Goal: Task Accomplishment & Management: Manage account settings

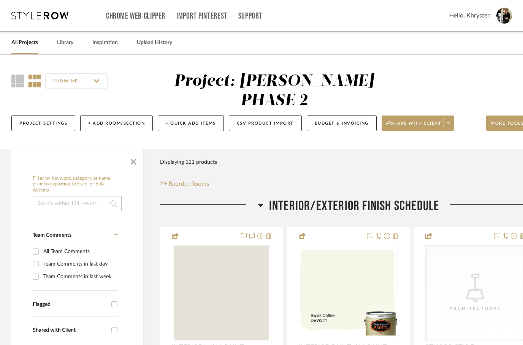
click at [22, 44] on link "All Projects" at bounding box center [24, 43] width 27 height 10
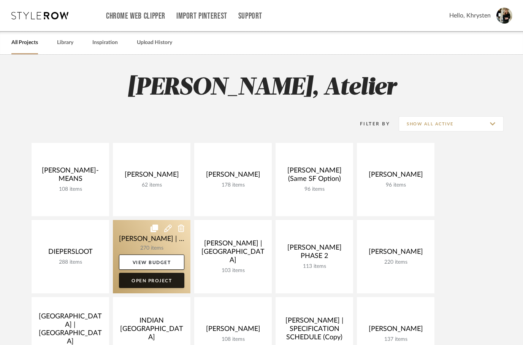
click at [145, 286] on link "Open Project" at bounding box center [151, 280] width 65 height 15
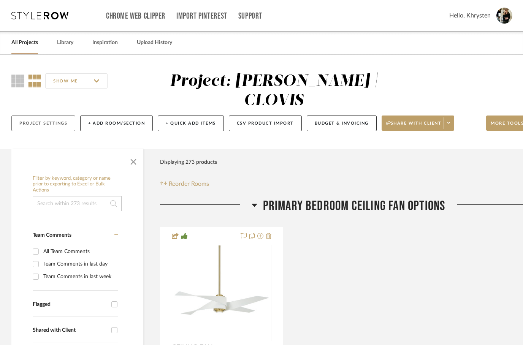
click at [36, 116] on button "Project Settings" at bounding box center [43, 124] width 64 height 16
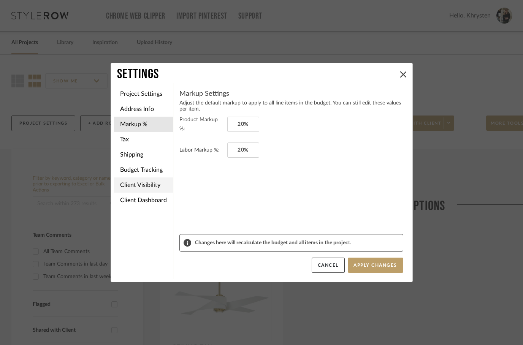
click at [132, 189] on li "Client Visibility" at bounding box center [143, 185] width 59 height 15
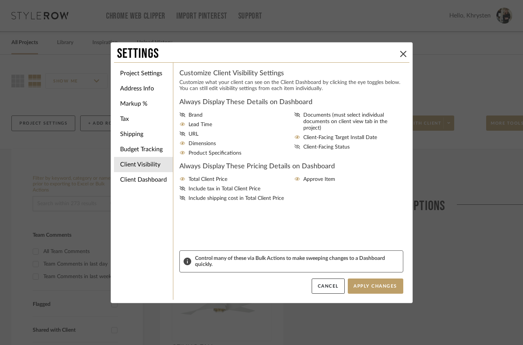
click at [299, 145] on icon at bounding box center [297, 147] width 6 height 5
click at [0, 0] on input "Client-Facing Status" at bounding box center [0, 0] width 0 height 0
click at [305, 114] on span "Documents (must select individual documents on client view tab in the project)" at bounding box center [354, 121] width 103 height 19
click at [0, 0] on input "Documents (must select individual documents on client view tab in the project)" at bounding box center [0, 0] width 0 height 0
click at [377, 286] on button "Apply Changes" at bounding box center [376, 286] width 56 height 15
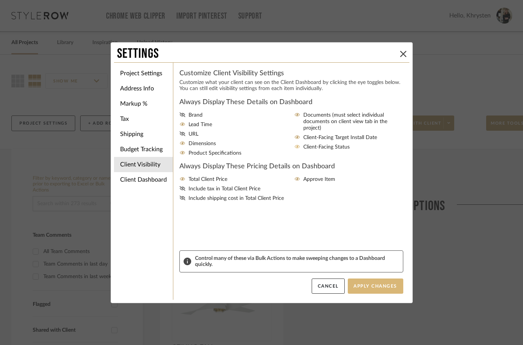
click at [378, 286] on button "Apply Changes" at bounding box center [376, 286] width 56 height 15
click at [84, 256] on div "Settings Project Settings Address Info Markup % Tax Shipping Budget Tracking Cl…" at bounding box center [261, 172] width 523 height 345
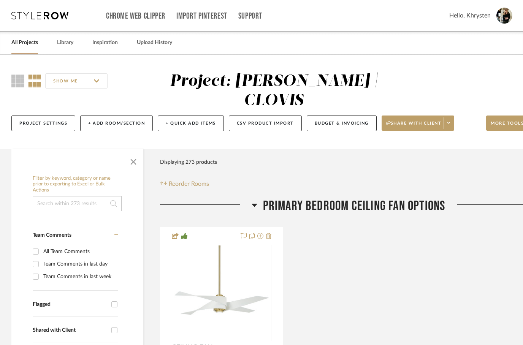
click at [253, 200] on icon at bounding box center [255, 204] width 6 height 9
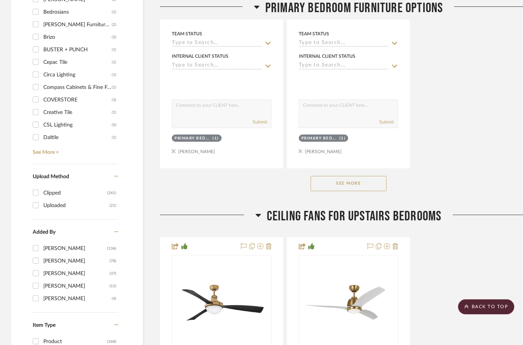
scroll to position [1134, 0]
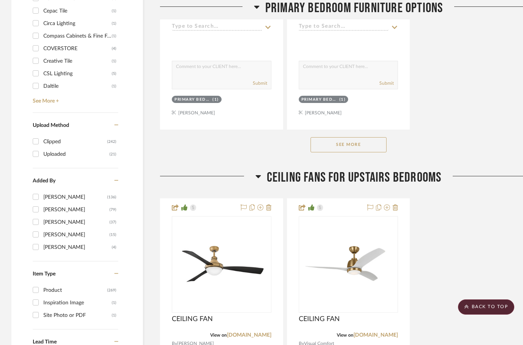
click at [328, 137] on button "See More" at bounding box center [349, 144] width 76 height 15
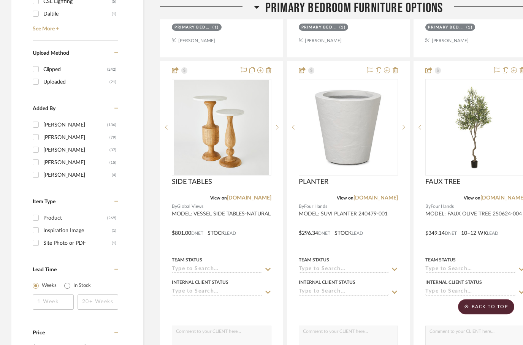
scroll to position [1207, 0]
click at [505, 195] on link "fourhands.com" at bounding box center [503, 197] width 44 height 5
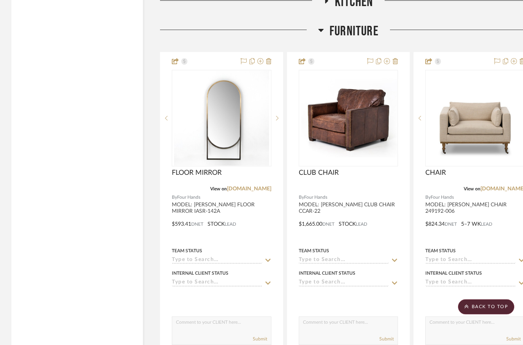
scroll to position [9874, 0]
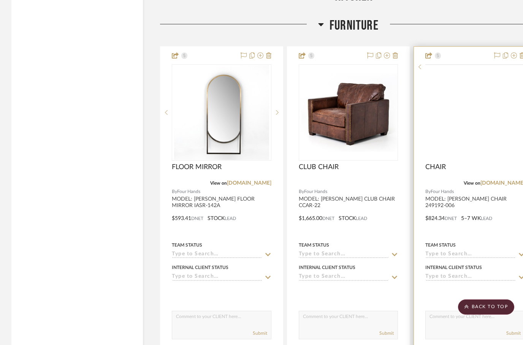
click at [0, 0] on img at bounding box center [0, 0] width 0 height 0
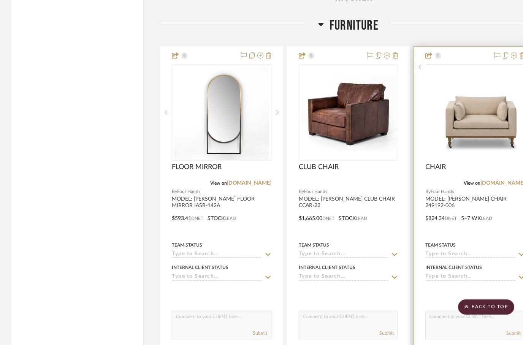
scroll to position [0, 0]
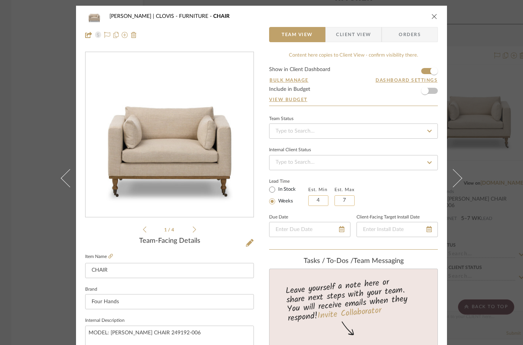
type input "4"
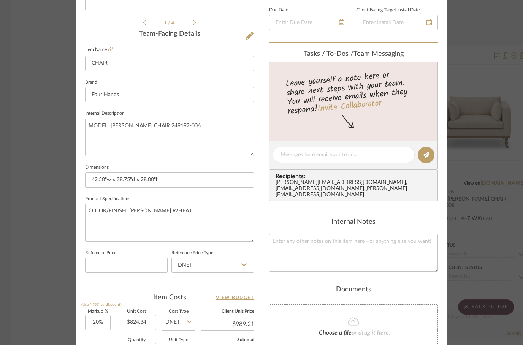
scroll to position [208, 0]
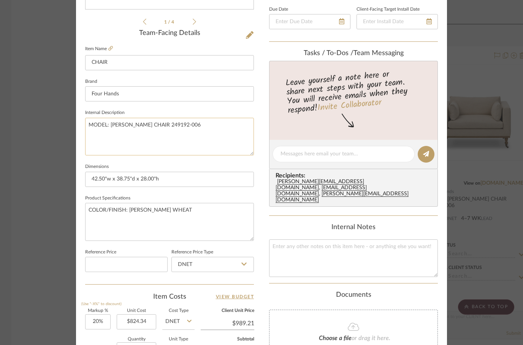
type input "6"
click at [99, 143] on textarea "MODEL: HARLIN CHAIR 249192-006" at bounding box center [169, 137] width 169 height 38
click at [97, 137] on textarea "MODEL: HARLIN CHAIR 249192-006" at bounding box center [169, 137] width 169 height 38
paste textarea "Arm Height from Floor 24.49" Arm Height from Seat 6.46" Arm Length 38.19" Arm P…"
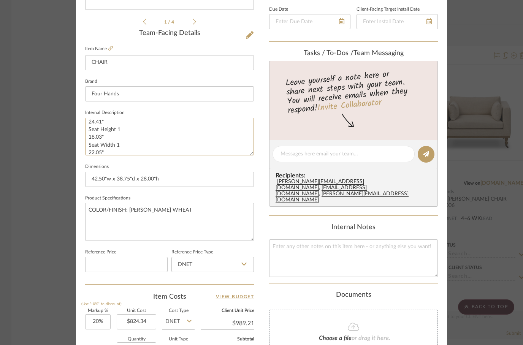
type textarea "MODEL: HARLIN CHAIR 249192-006 Arm Height from Floor 24.49" Arm Height from Sea…"
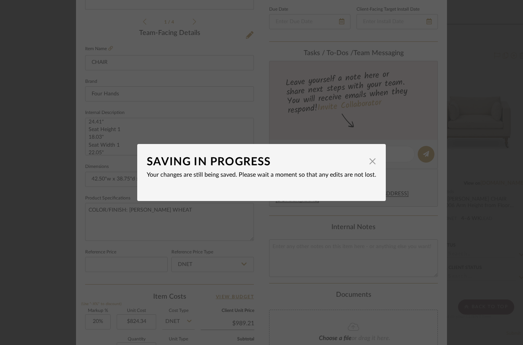
click at [391, 229] on div "SAVING IN PROGRESS × Your changes are still being saved. Please wait a moment s…" at bounding box center [261, 172] width 523 height 345
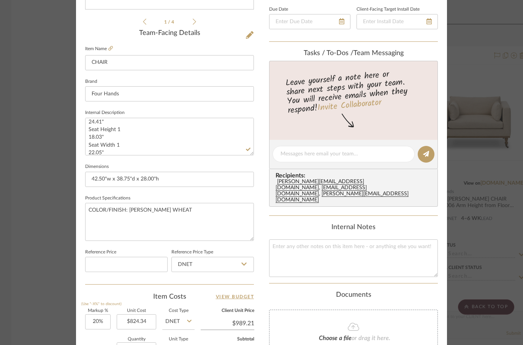
click at [417, 224] on div "Internal Notes" at bounding box center [353, 228] width 169 height 8
click at [422, 224] on div "Internal Notes" at bounding box center [353, 251] width 169 height 54
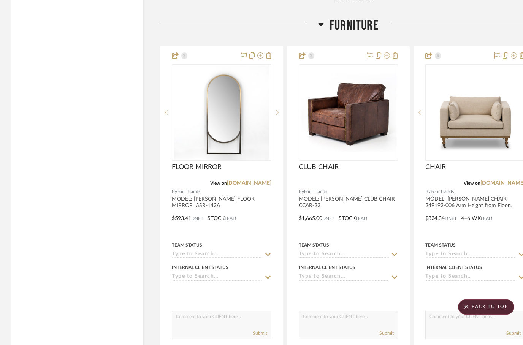
scroll to position [9874, 24]
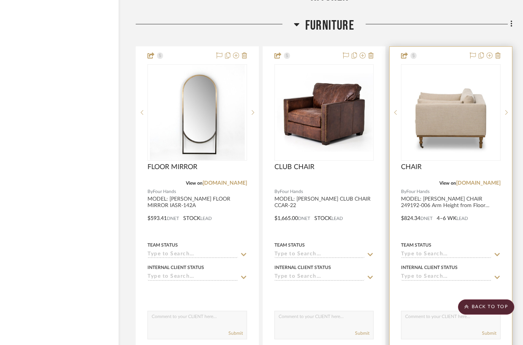
click at [487, 47] on div at bounding box center [451, 213] width 122 height 333
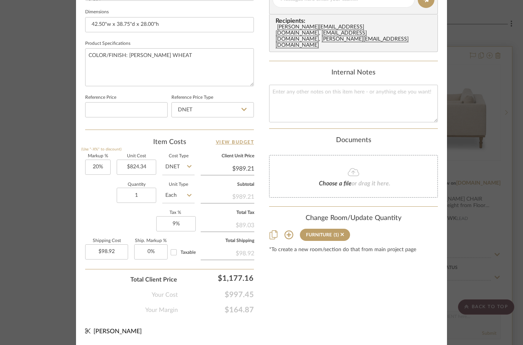
scroll to position [362, 0]
type input "2"
type input "20"
type input "2"
type input "$197.84"
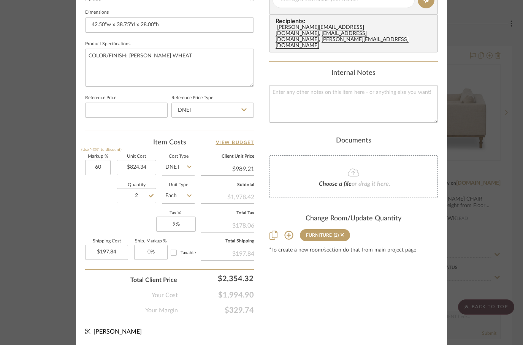
click at [110, 221] on div "Markup % (Use "-X%" to discount) 60 Unit Cost $824.34 Cost Type DNET Client Uni…" at bounding box center [169, 210] width 169 height 111
type input "60%"
type input "$1,318.94"
type input "$263.79"
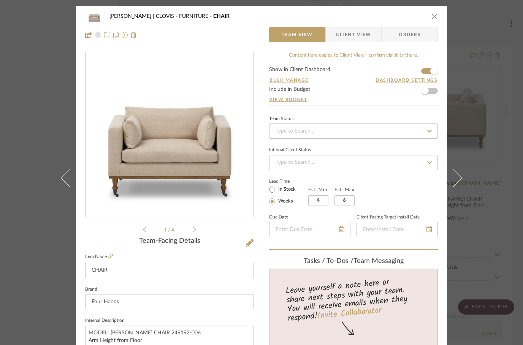
scroll to position [0, 0]
click at [125, 37] on icon at bounding box center [125, 35] width 6 height 6
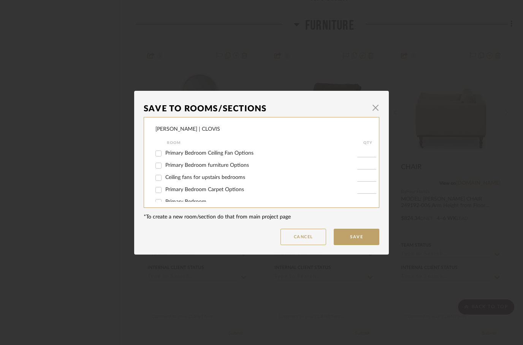
click at [161, 165] on input "Primary Bedroom furniture Options" at bounding box center [158, 166] width 12 height 12
checkbox input "true"
click at [365, 168] on input "1" at bounding box center [366, 166] width 19 height 8
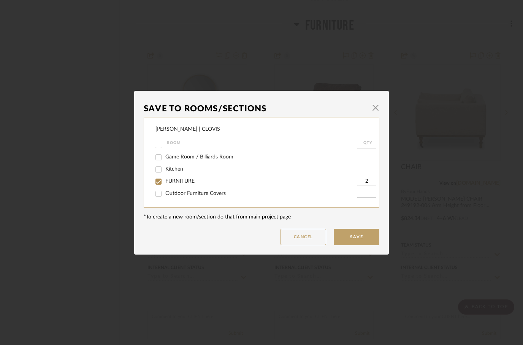
scroll to position [305, 0]
type input "2"
click at [160, 181] on input "FURNITURE" at bounding box center [158, 182] width 12 height 12
checkbox input "false"
click at [348, 237] on button "Save" at bounding box center [357, 237] width 46 height 16
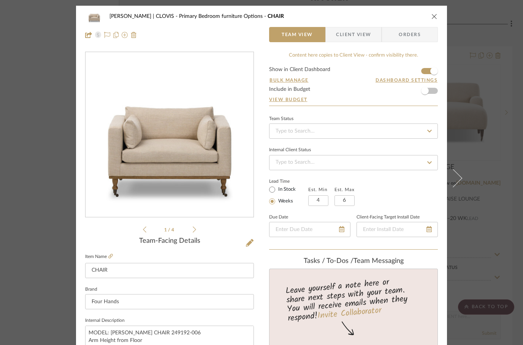
click at [434, 17] on icon "close" at bounding box center [435, 16] width 6 height 6
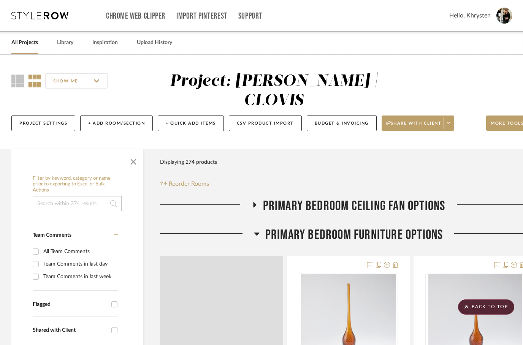
scroll to position [9874, 24]
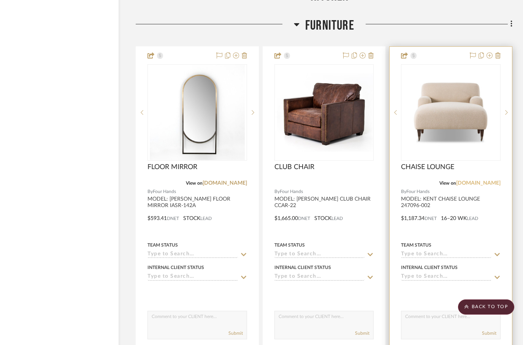
click at [481, 181] on link "fourhands.com" at bounding box center [478, 183] width 44 height 5
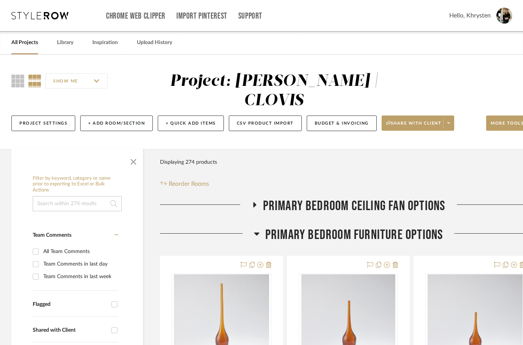
click at [262, 227] on h3 "Primary Bedroom furniture Options" at bounding box center [348, 235] width 189 height 16
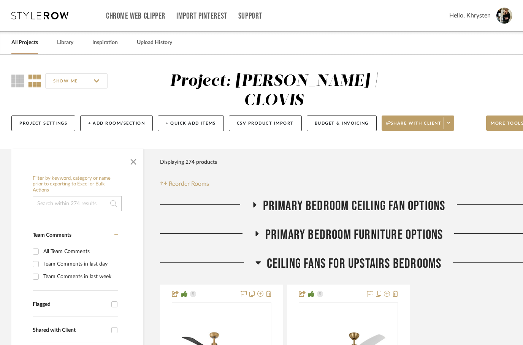
click at [262, 256] on h3 "Ceiling fans for upstairs bedrooms" at bounding box center [349, 264] width 186 height 16
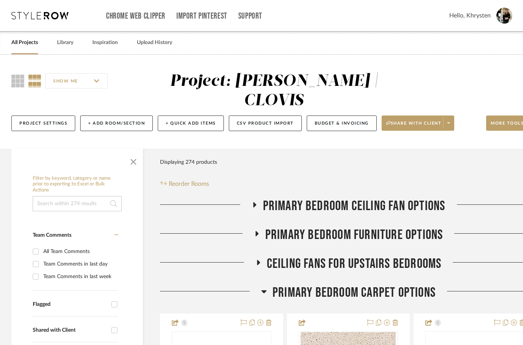
click at [266, 291] on icon at bounding box center [264, 292] width 5 height 3
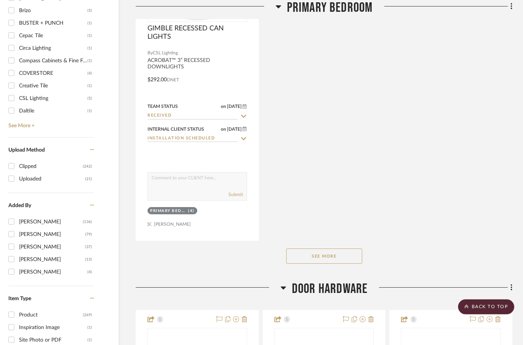
click at [314, 249] on button "See More" at bounding box center [324, 256] width 76 height 15
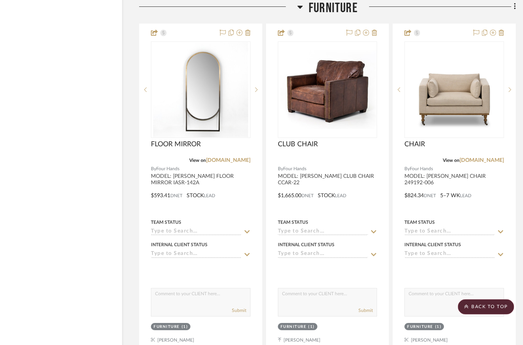
scroll to position [6125, 21]
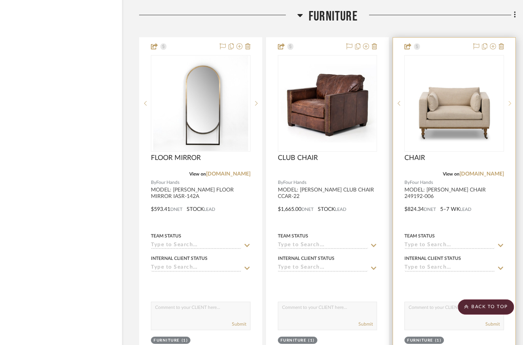
click at [510, 101] on icon at bounding box center [510, 103] width 3 height 5
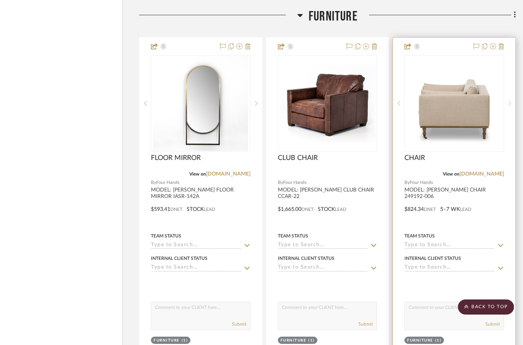
click at [507, 101] on sr-next-btn at bounding box center [510, 103] width 11 height 5
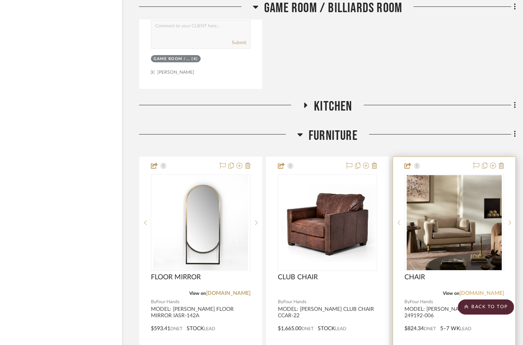
scroll to position [6006, 21]
click at [484, 291] on link "fourhands.com" at bounding box center [482, 293] width 44 height 5
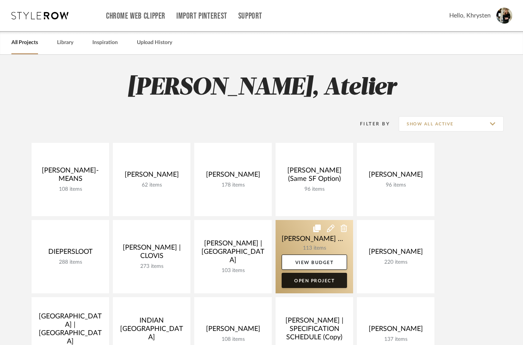
click at [299, 284] on link "Open Project" at bounding box center [314, 280] width 65 height 15
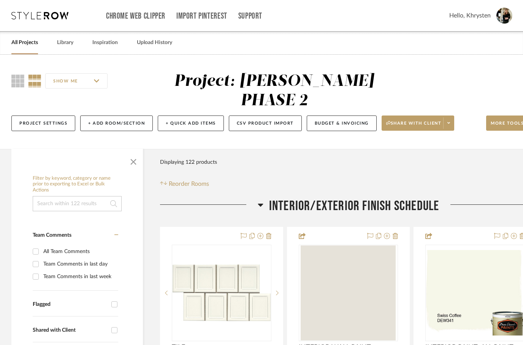
click at [260, 200] on icon at bounding box center [261, 204] width 6 height 9
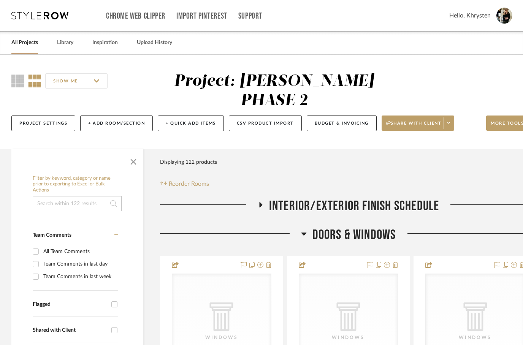
click at [262, 202] on icon at bounding box center [260, 204] width 3 height 5
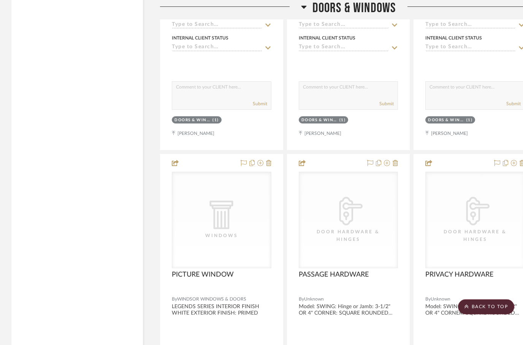
scroll to position [1487, 0]
click at [302, 10] on icon at bounding box center [304, 6] width 6 height 9
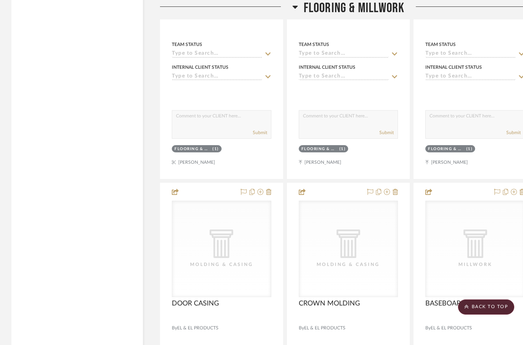
click at [293, 6] on icon at bounding box center [294, 7] width 5 height 3
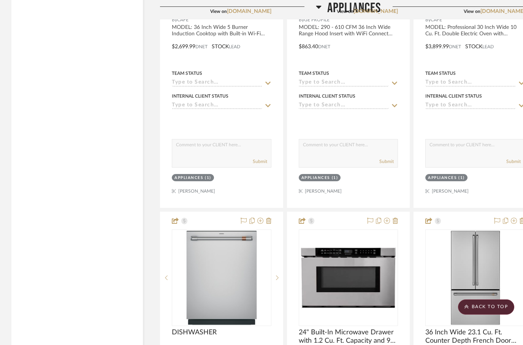
click at [316, 4] on icon at bounding box center [319, 6] width 6 height 9
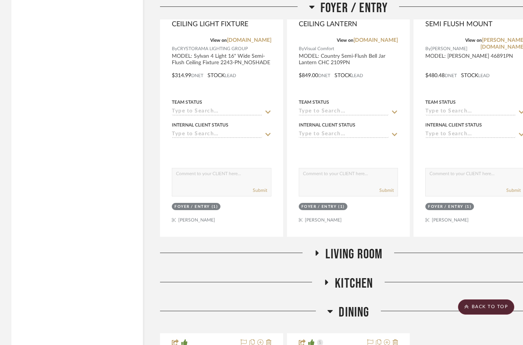
click at [327, 280] on fa-icon at bounding box center [327, 285] width 6 height 11
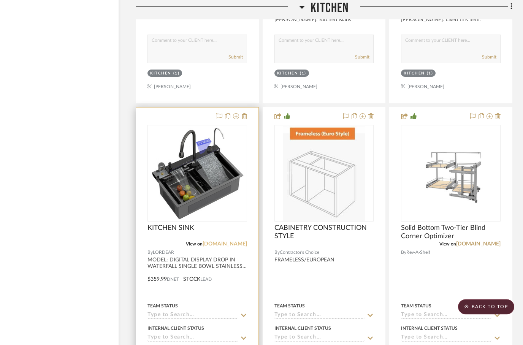
scroll to position [2022, 24]
click at [231, 241] on link "lordear.com" at bounding box center [225, 243] width 44 height 5
